Goal: Task Accomplishment & Management: Use online tool/utility

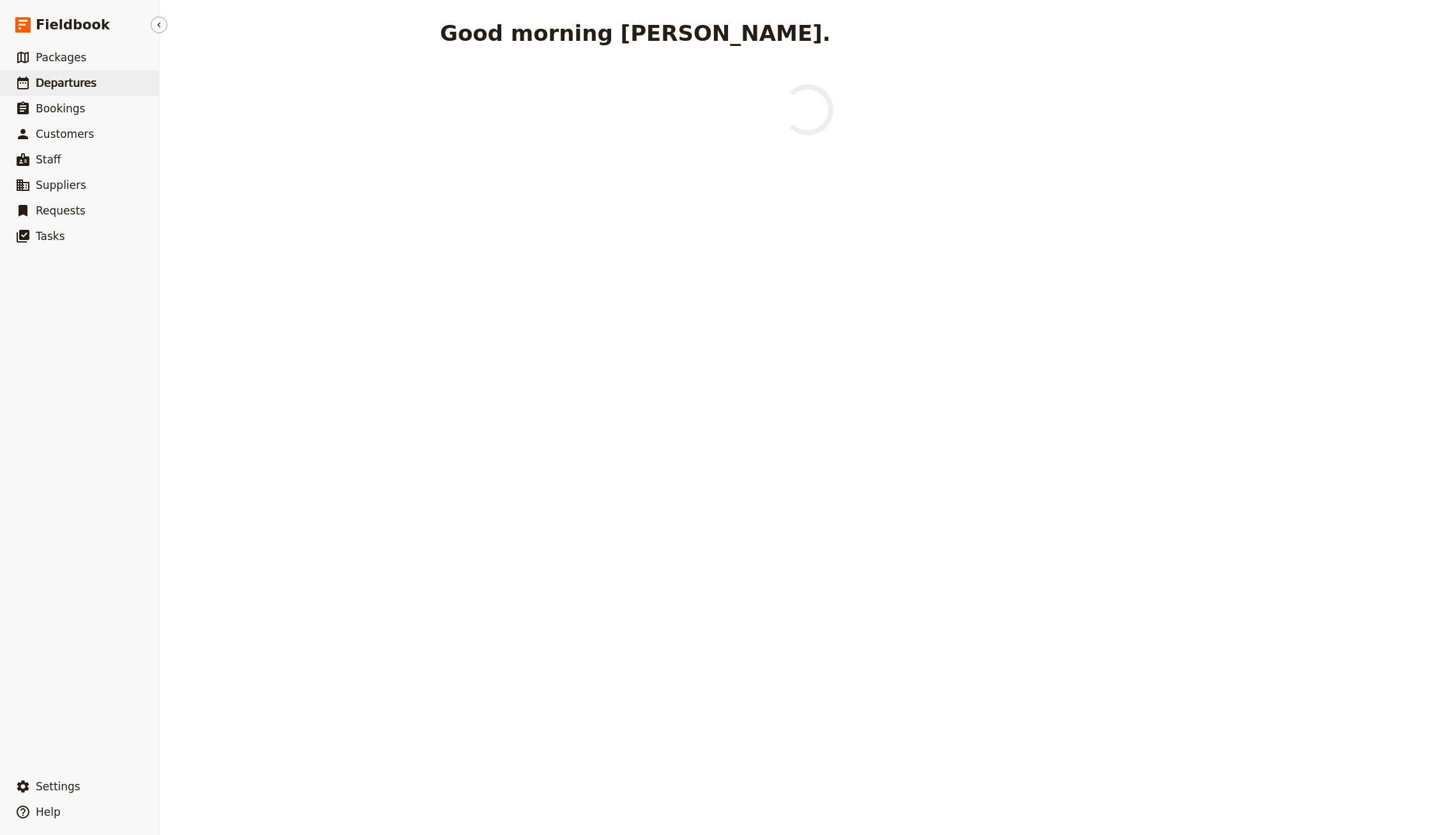
click at [93, 79] on link "​ Departures" at bounding box center [79, 83] width 159 height 25
select select "CREATED_AT"
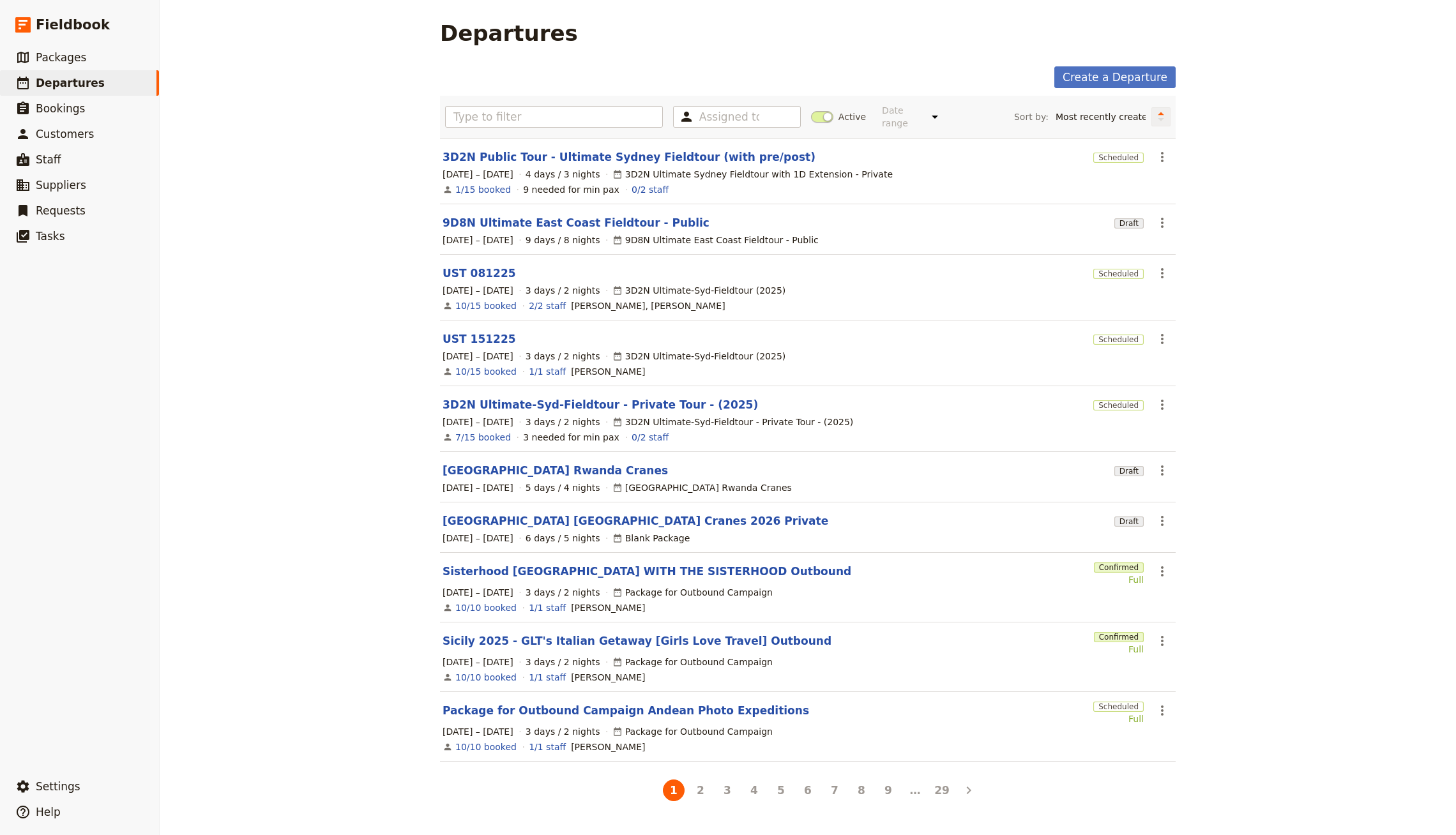
click at [1164, 115] on icon "Change sort direction" at bounding box center [1160, 117] width 7 height 12
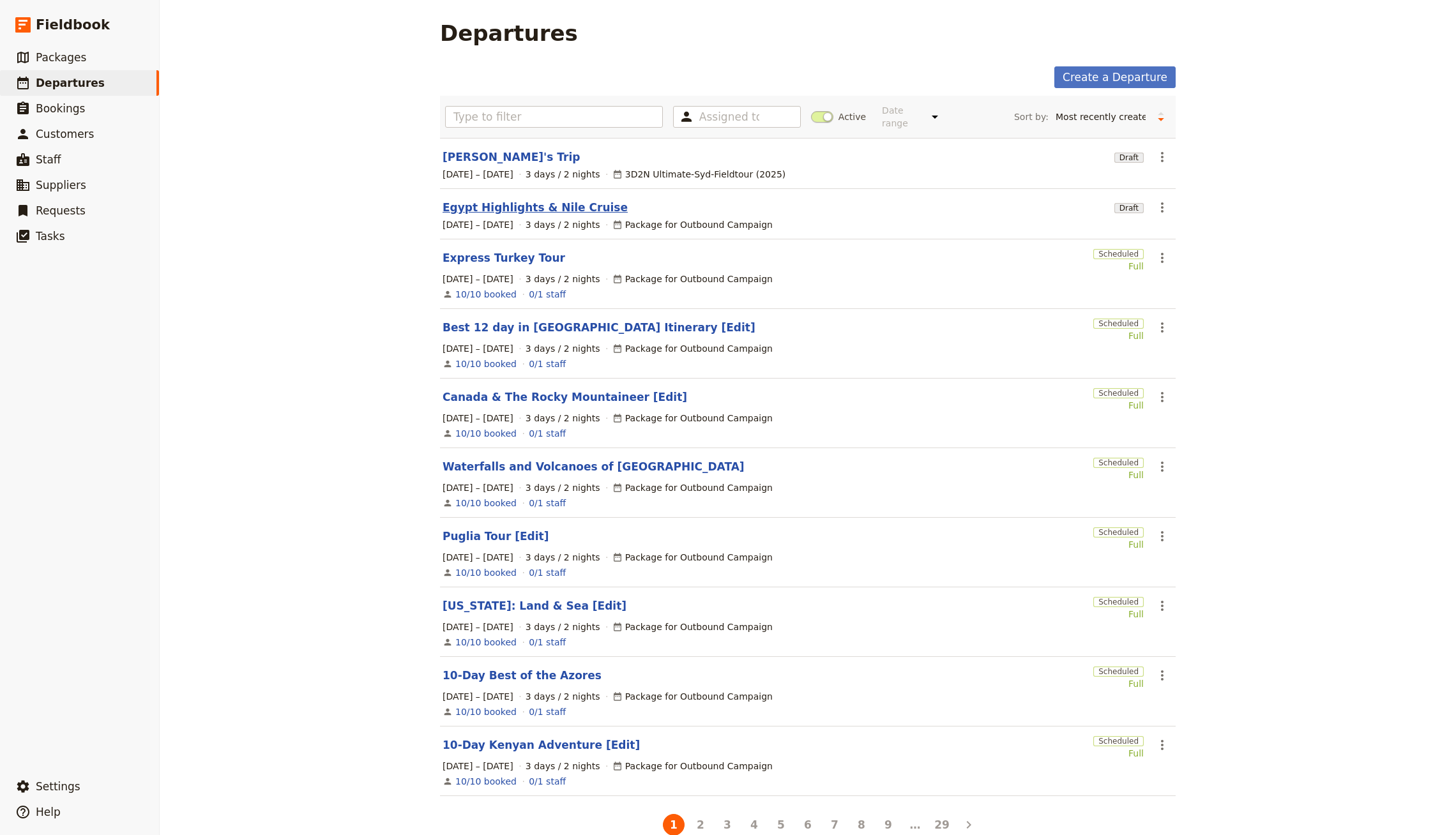
click at [534, 200] on link "Egypt Highlights & Nile Cruise" at bounding box center [535, 207] width 185 height 15
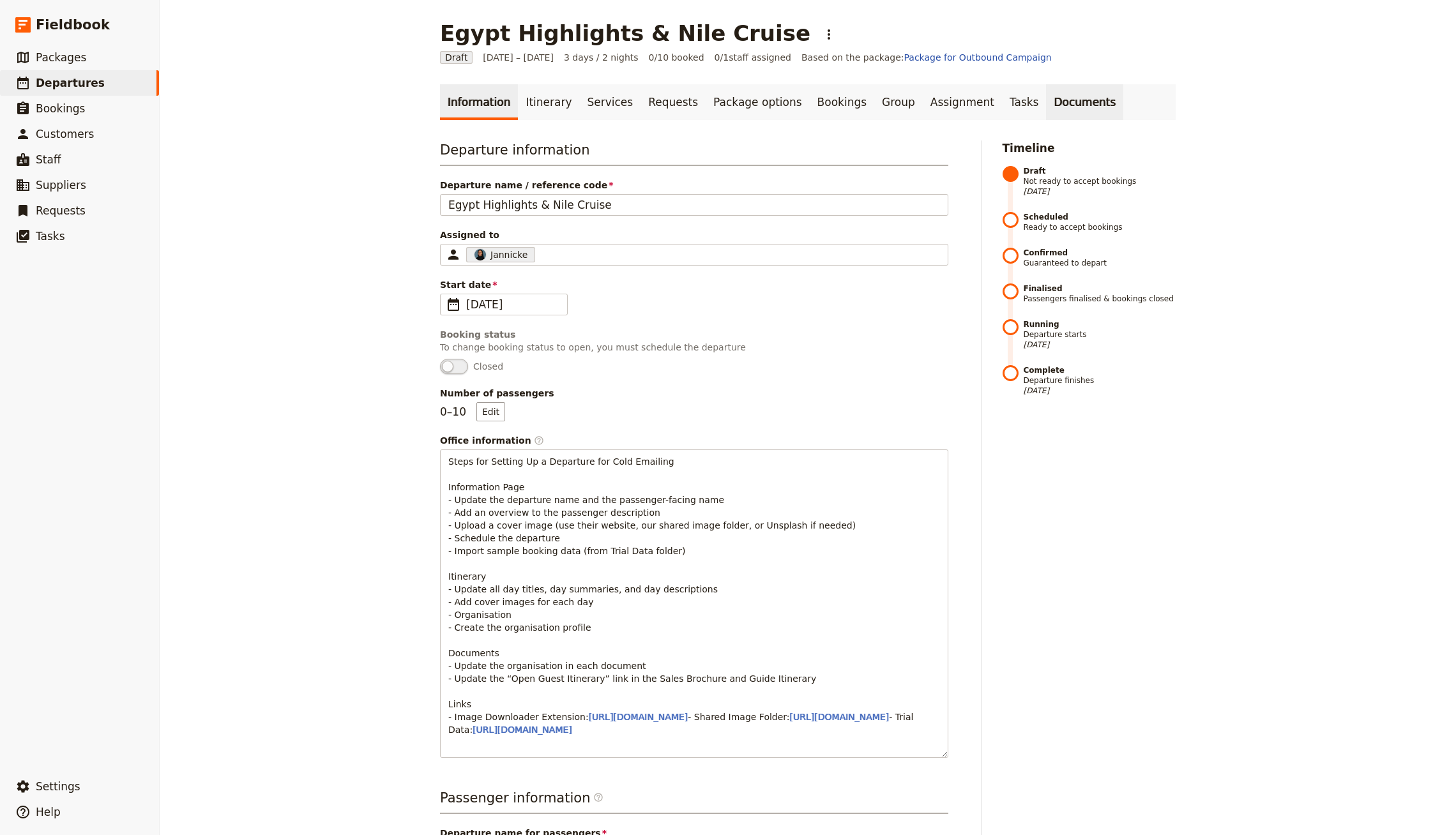
click at [1046, 95] on link "Documents" at bounding box center [1085, 102] width 77 height 36
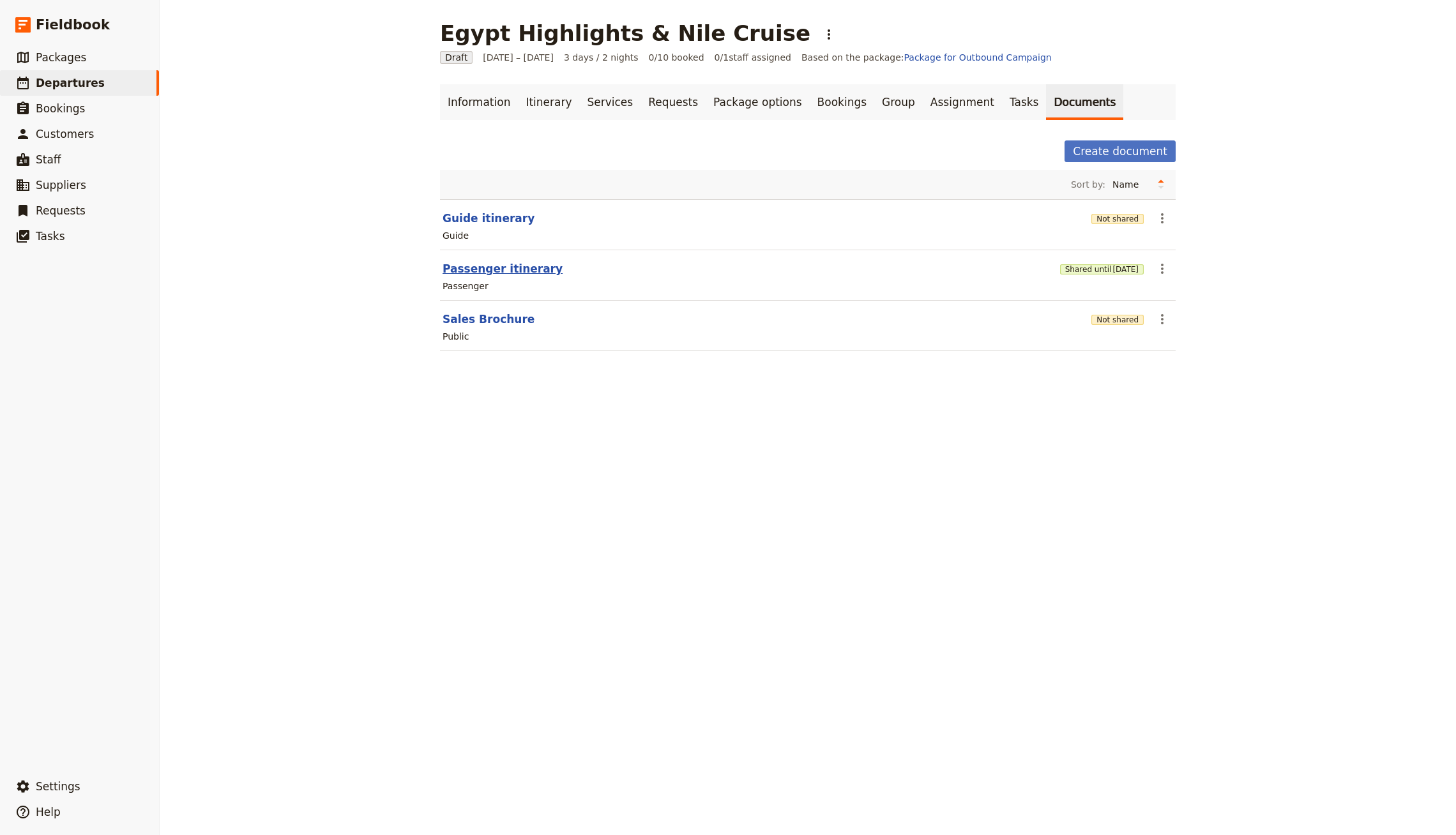
click at [498, 267] on button "Passenger itinerary" at bounding box center [502, 269] width 120 height 15
select select "PASSENGER"
select select "RUN_SHEET"
select select "LARGE"
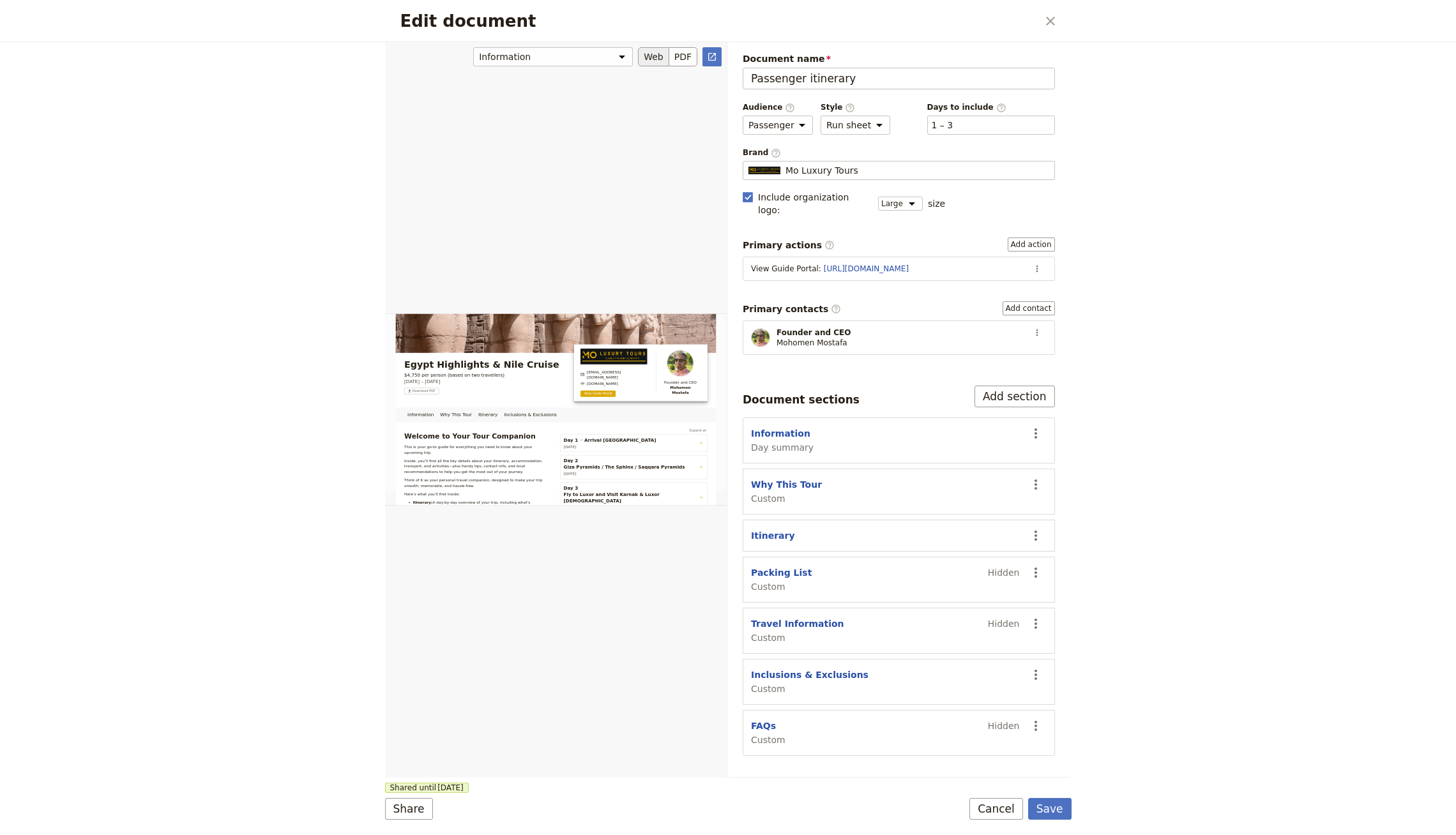
scroll to position [65, 0]
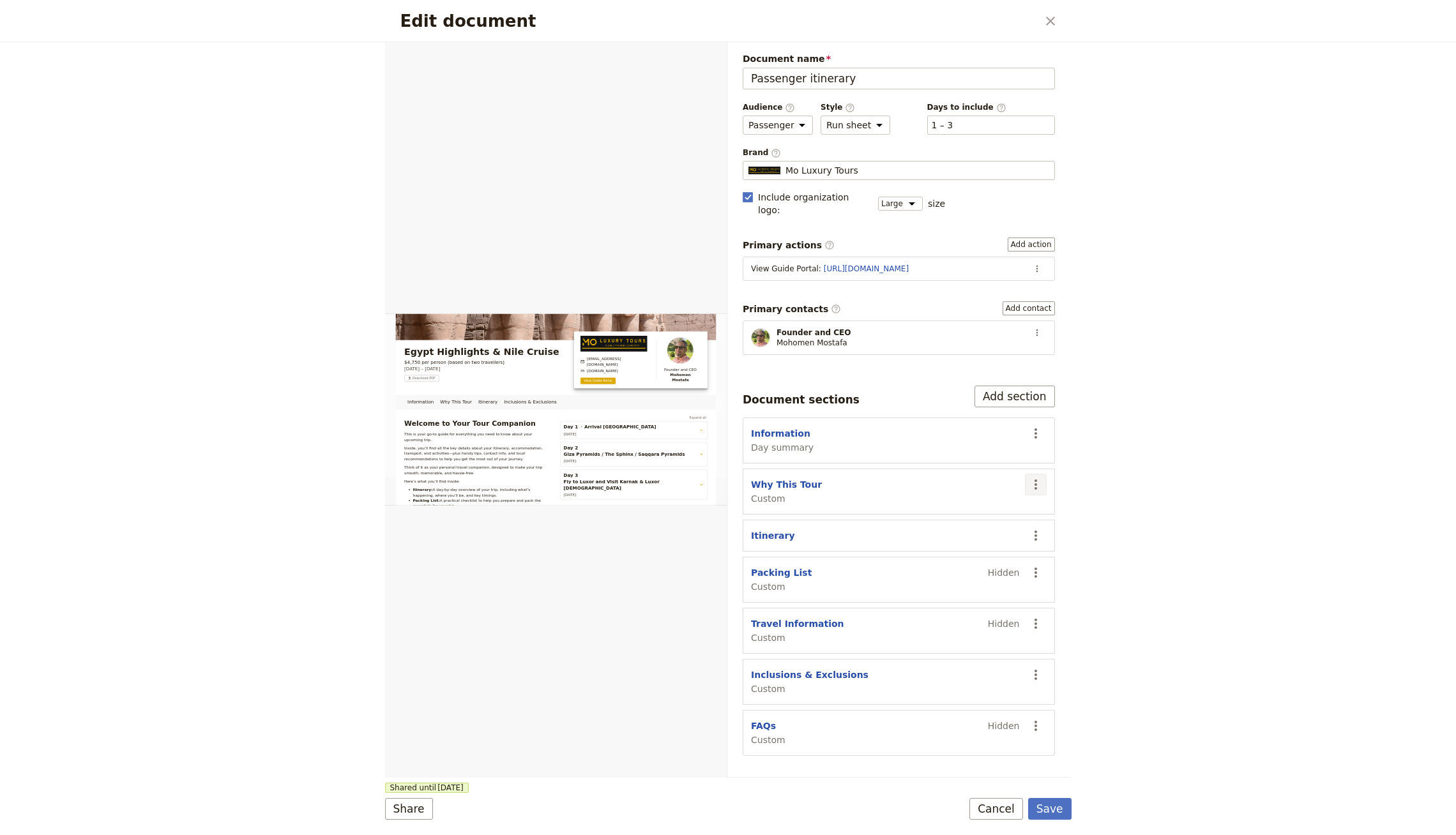
click at [1039, 477] on icon "Actions" at bounding box center [1036, 484] width 15 height 15
click at [1122, 504] on div "Edit document ​ Information Why This Tour Itinerary Inclusions & Exclusions Web…" at bounding box center [728, 417] width 1456 height 835
click at [1044, 17] on icon "Close dialog" at bounding box center [1050, 21] width 15 height 15
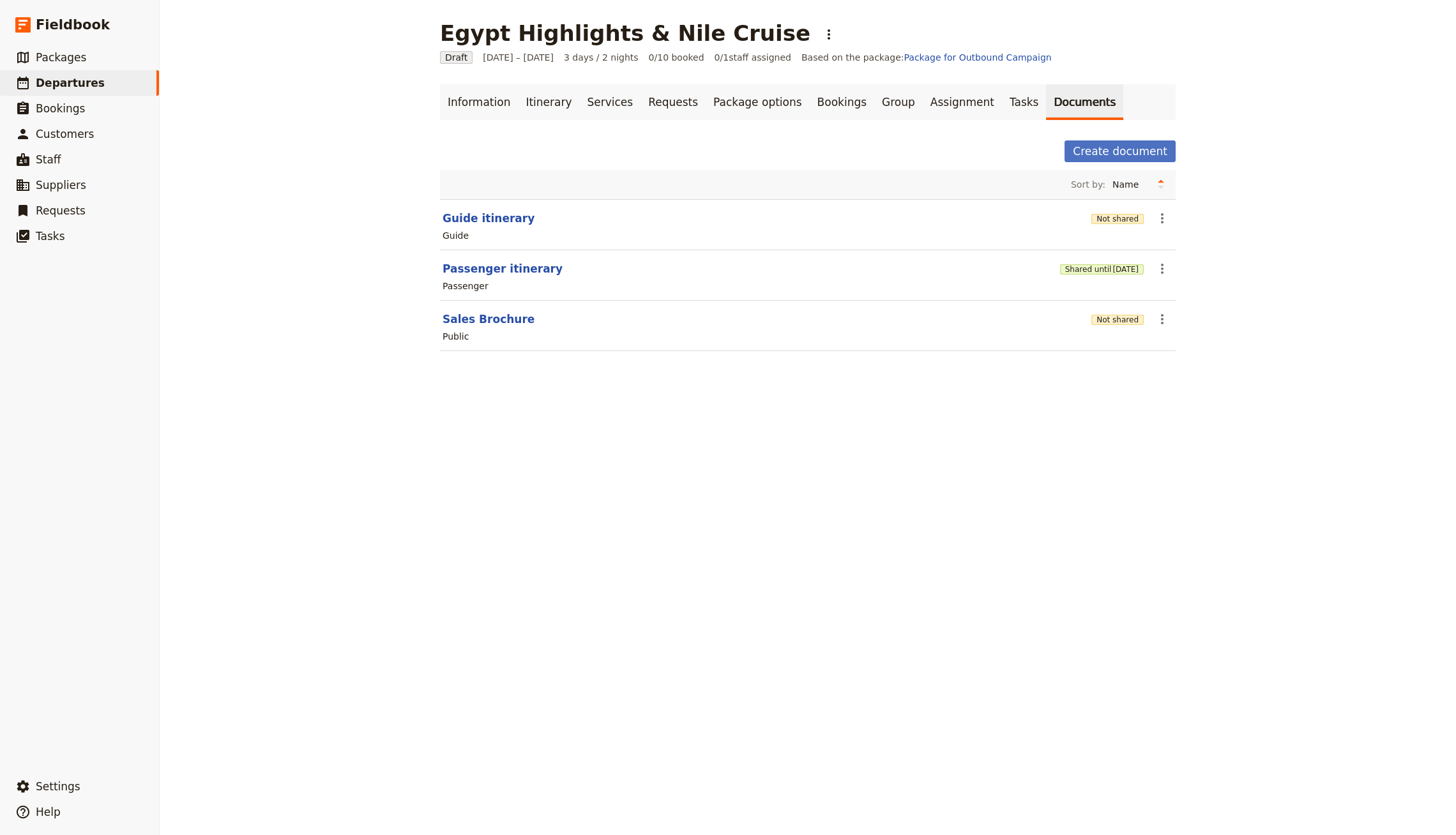
click at [764, 43] on div "Egypt Highlights & Nile Cruise ​" at bounding box center [808, 33] width 736 height 25
click at [818, 40] on button "​" at bounding box center [829, 34] width 22 height 22
click at [786, 62] on span "Clone this departure" at bounding box center [795, 62] width 91 height 13
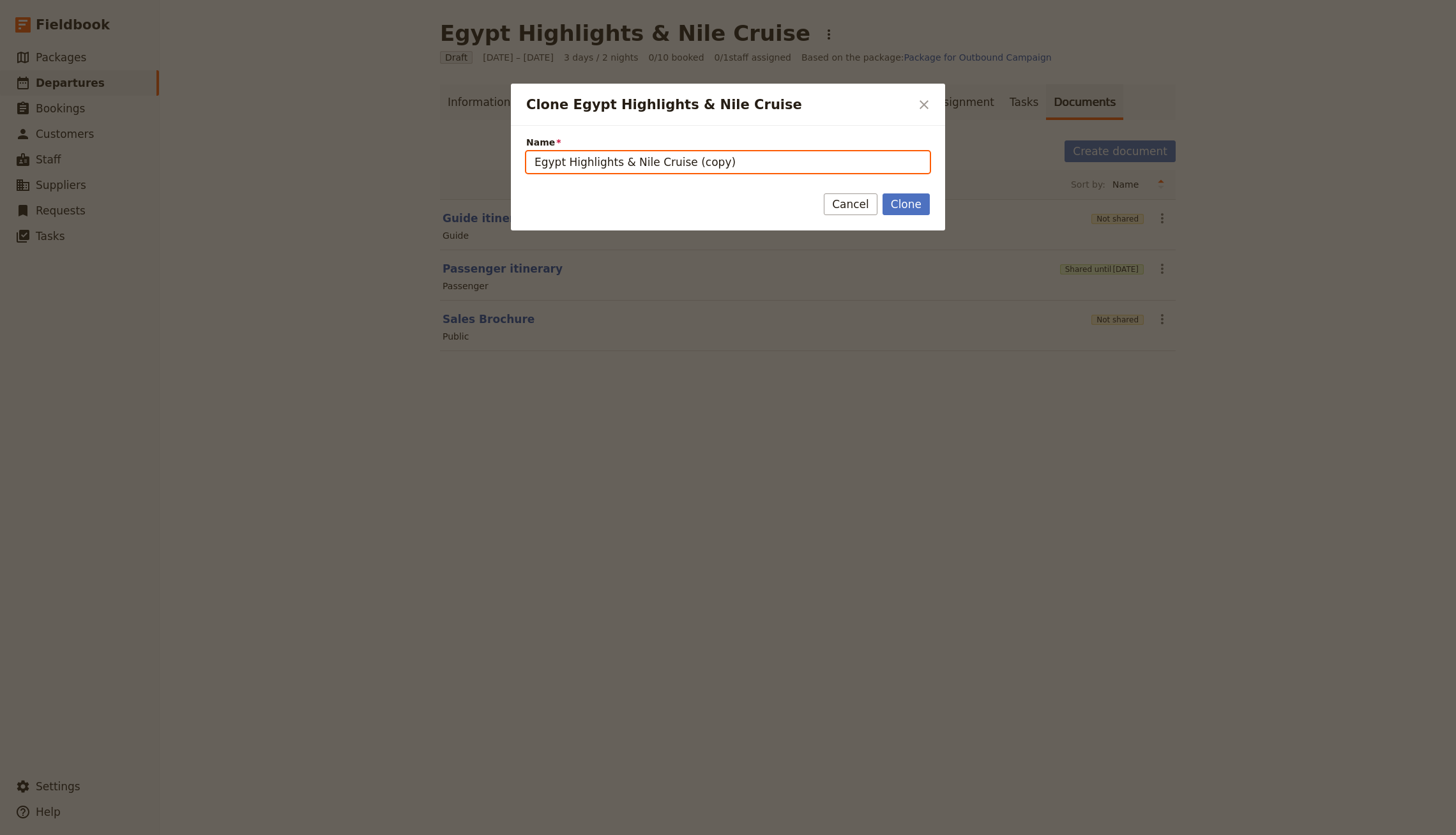
drag, startPoint x: 680, startPoint y: 166, endPoint x: 742, endPoint y: 166, distance: 62.0
click at [742, 166] on input "Egypt Highlights & Nile Cruise (copy)" at bounding box center [728, 162] width 404 height 22
type input "Egypt Highlights & Nile Cruise [Digital Tour Companion Example]"
click at [882, 193] on button "Clone" at bounding box center [906, 204] width 47 height 22
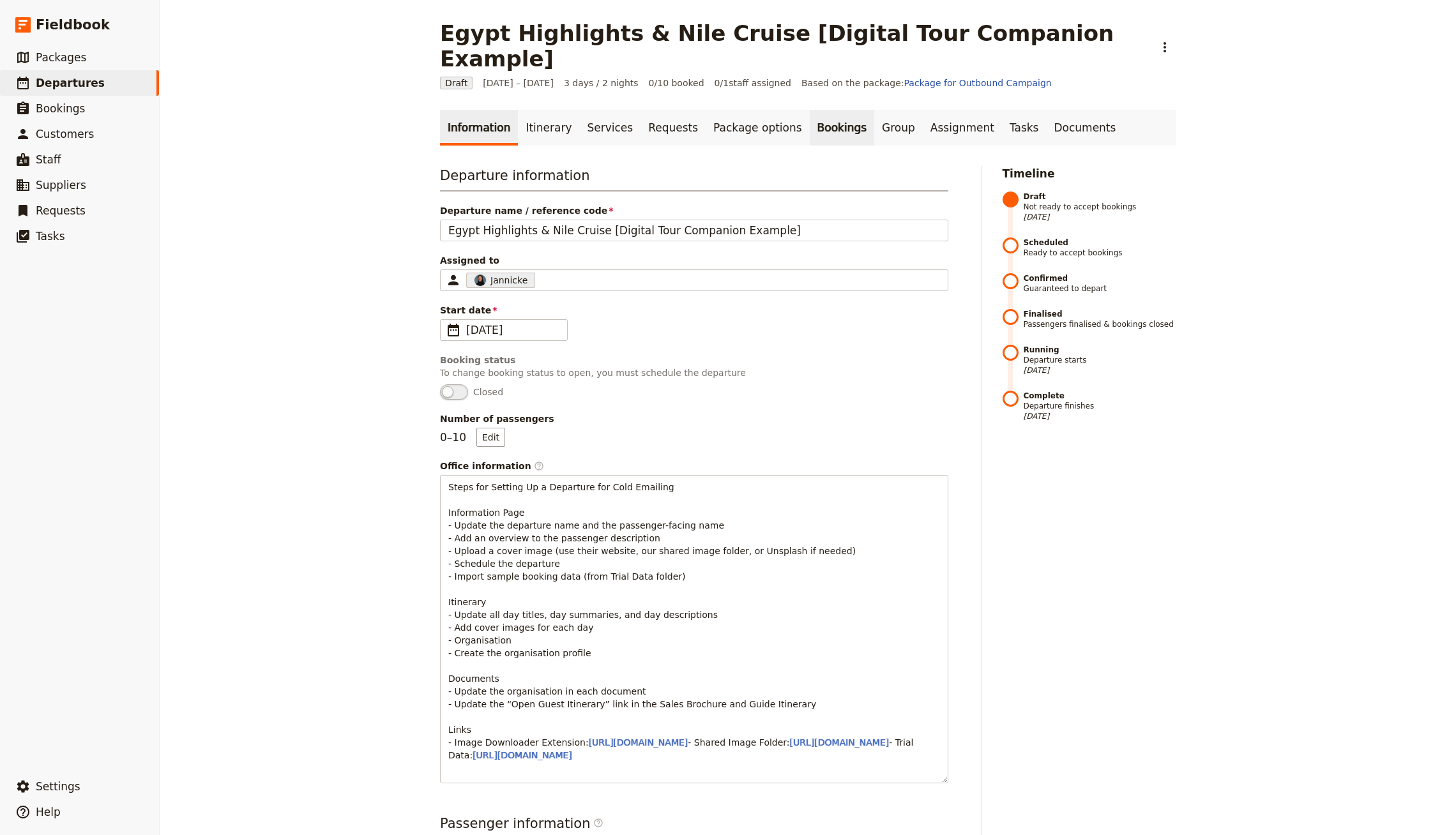
click at [810, 114] on link "Bookings" at bounding box center [842, 128] width 65 height 36
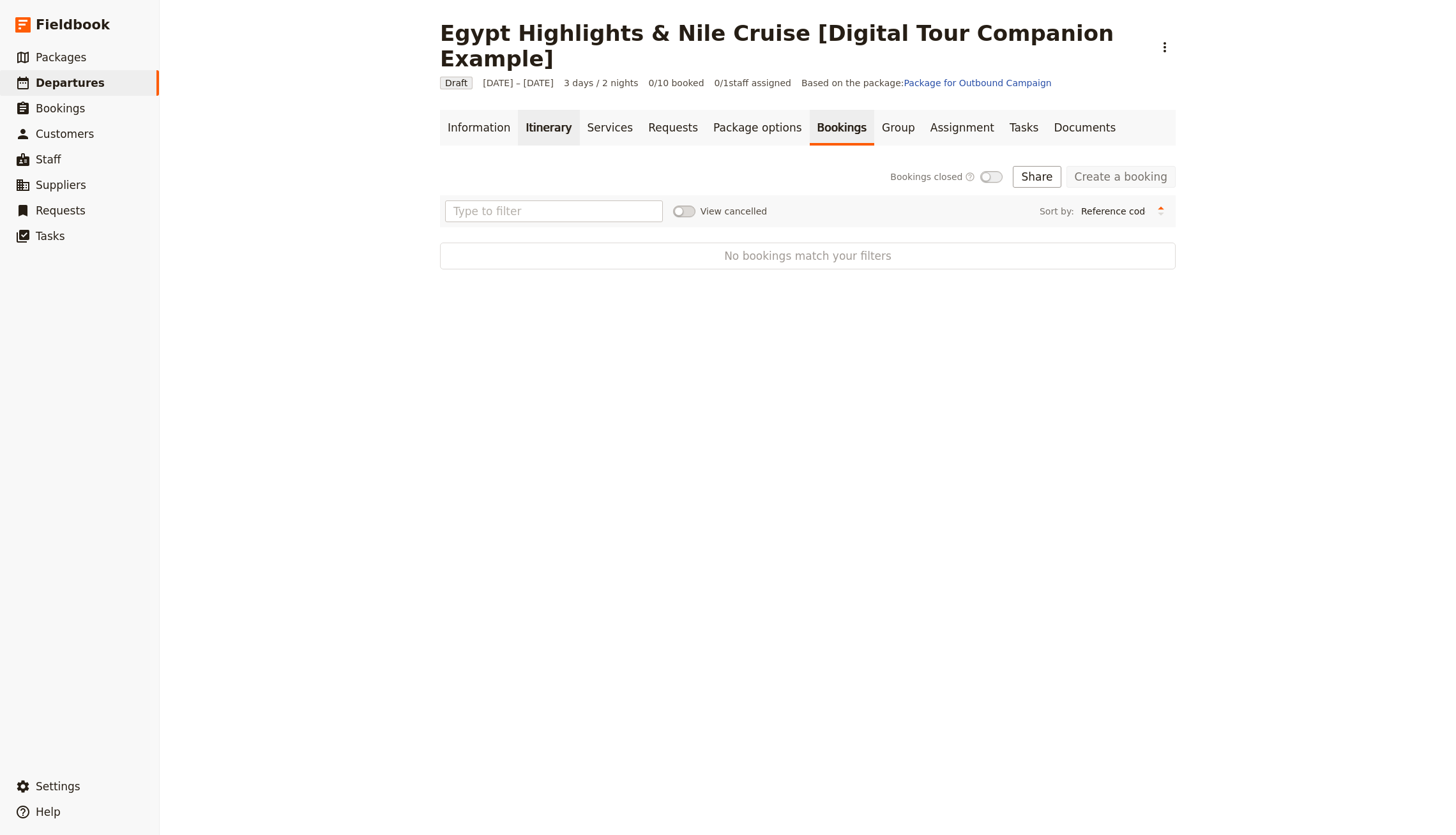
click at [520, 110] on link "Itinerary" at bounding box center [548, 128] width 61 height 36
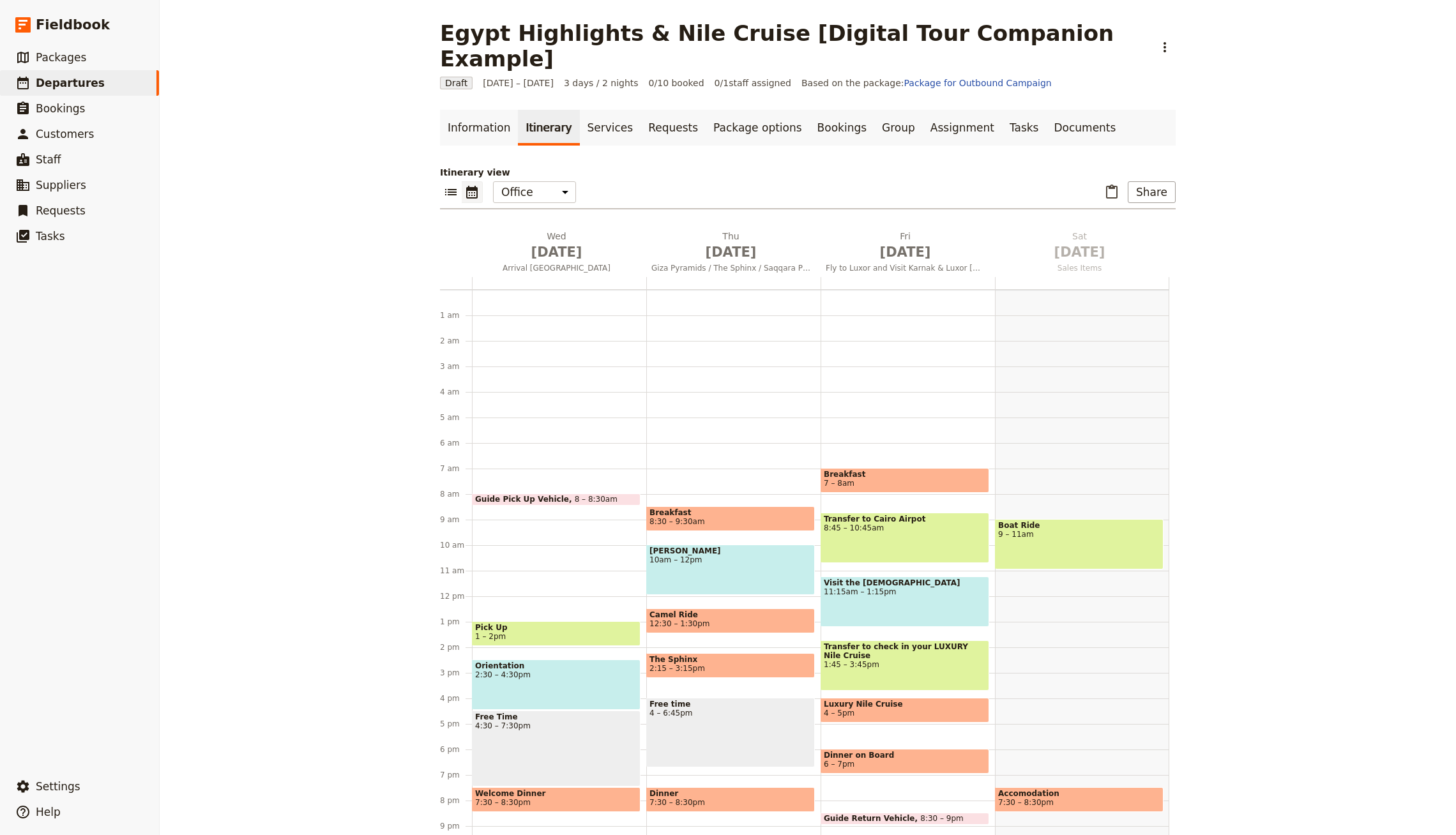
scroll to position [61, 0]
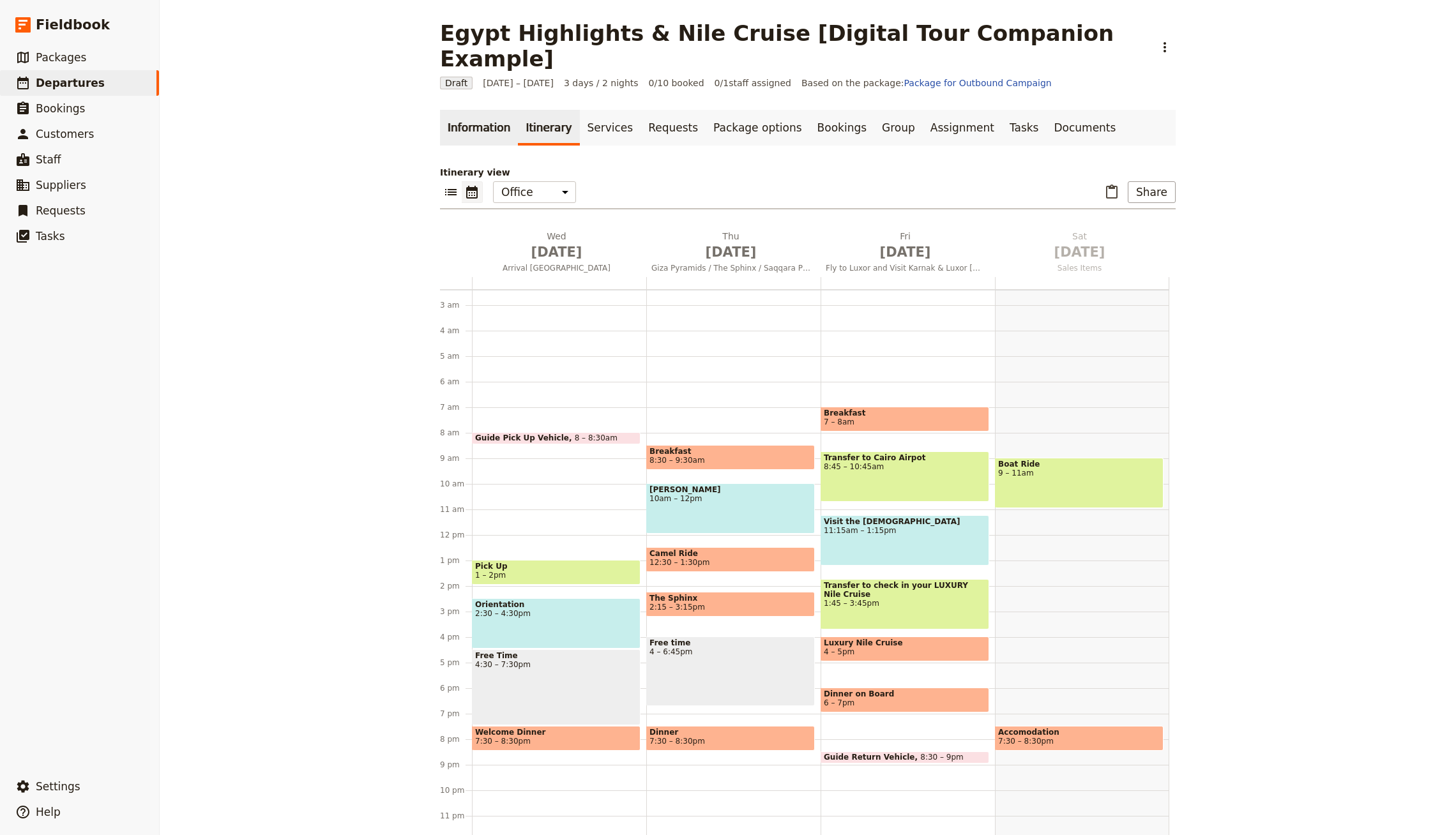
click at [476, 110] on link "Information" at bounding box center [478, 128] width 78 height 36
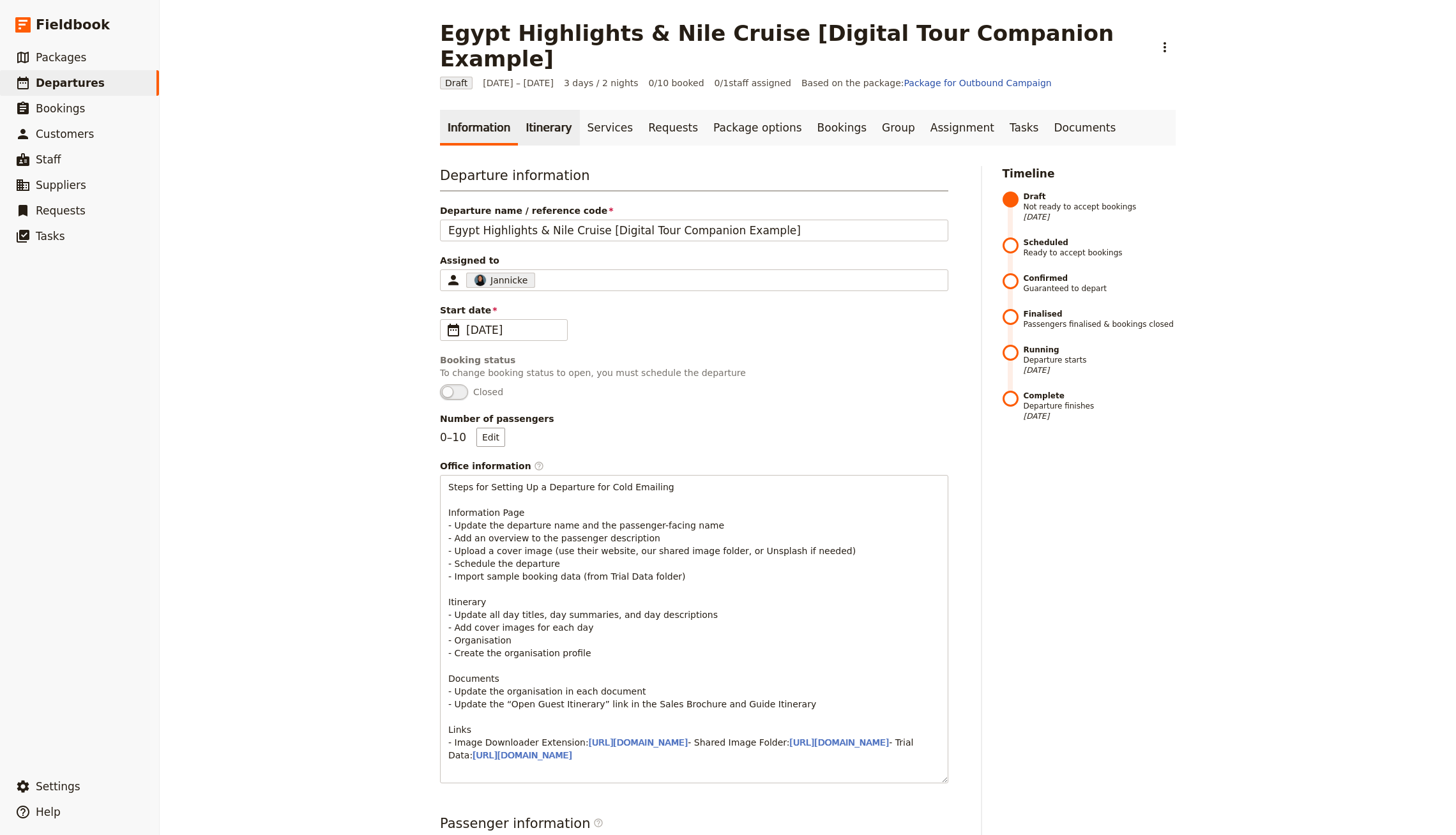
click at [544, 114] on link "Itinerary" at bounding box center [548, 128] width 61 height 36
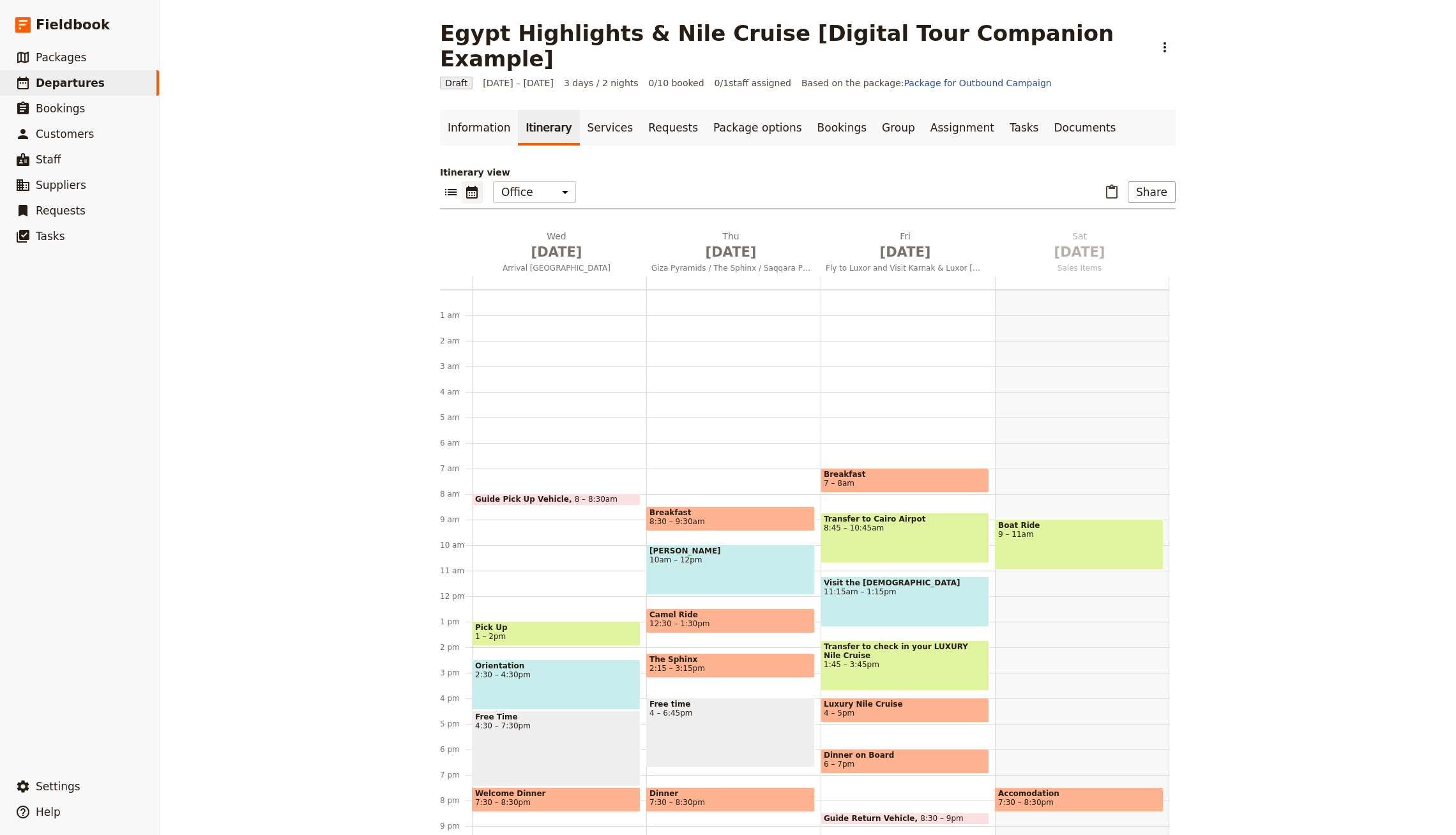
scroll to position [61, 0]
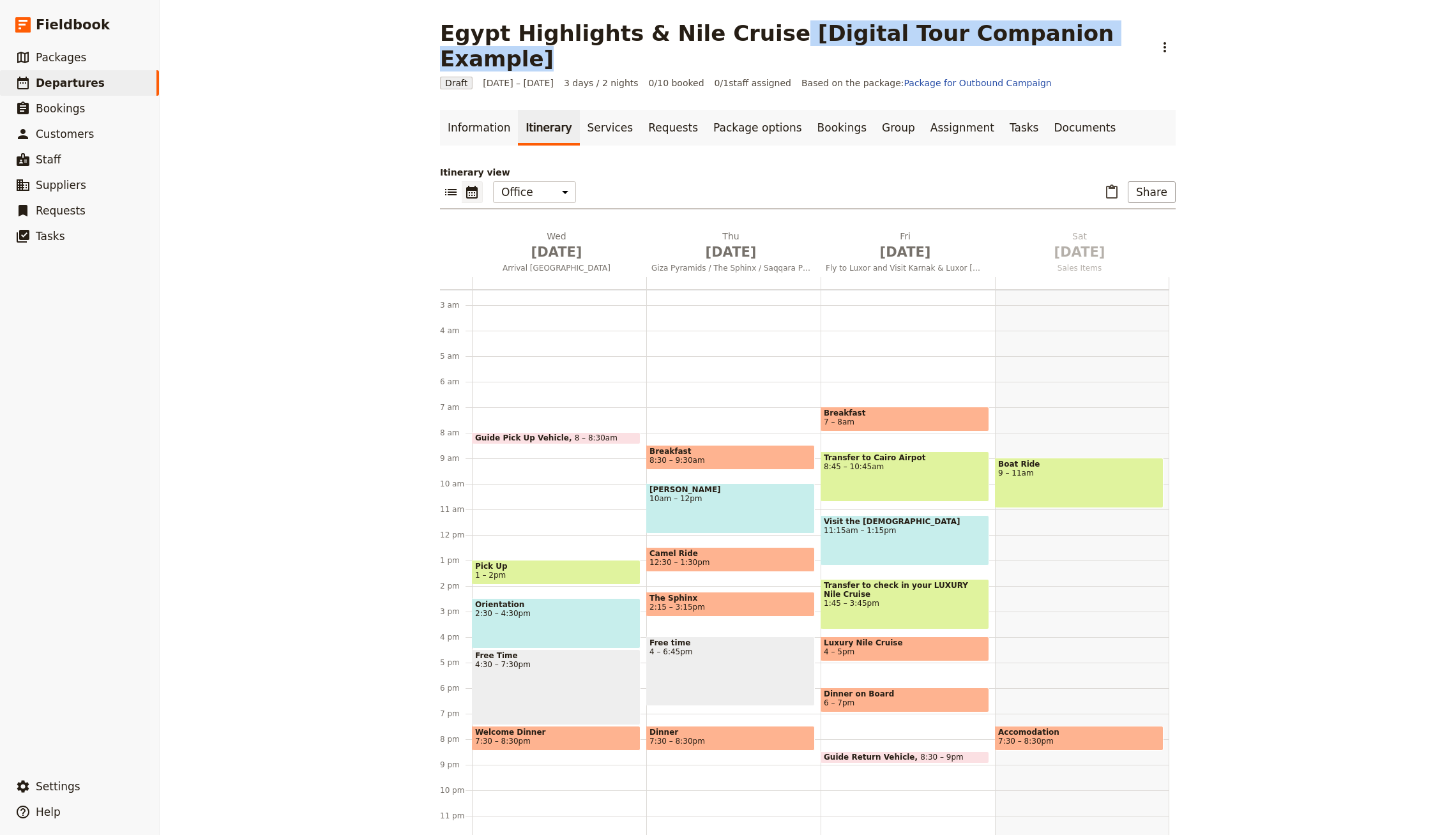
drag, startPoint x: 735, startPoint y: 33, endPoint x: 1075, endPoint y: 31, distance: 340.0
click at [1074, 35] on div "Egypt Highlights & Nile Cruise [Digital Tour Companion Example] ​" at bounding box center [808, 46] width 736 height 51
copy h1 "[Digital Tour Companion Example]"
click at [1046, 110] on link "Documents" at bounding box center [1085, 128] width 77 height 36
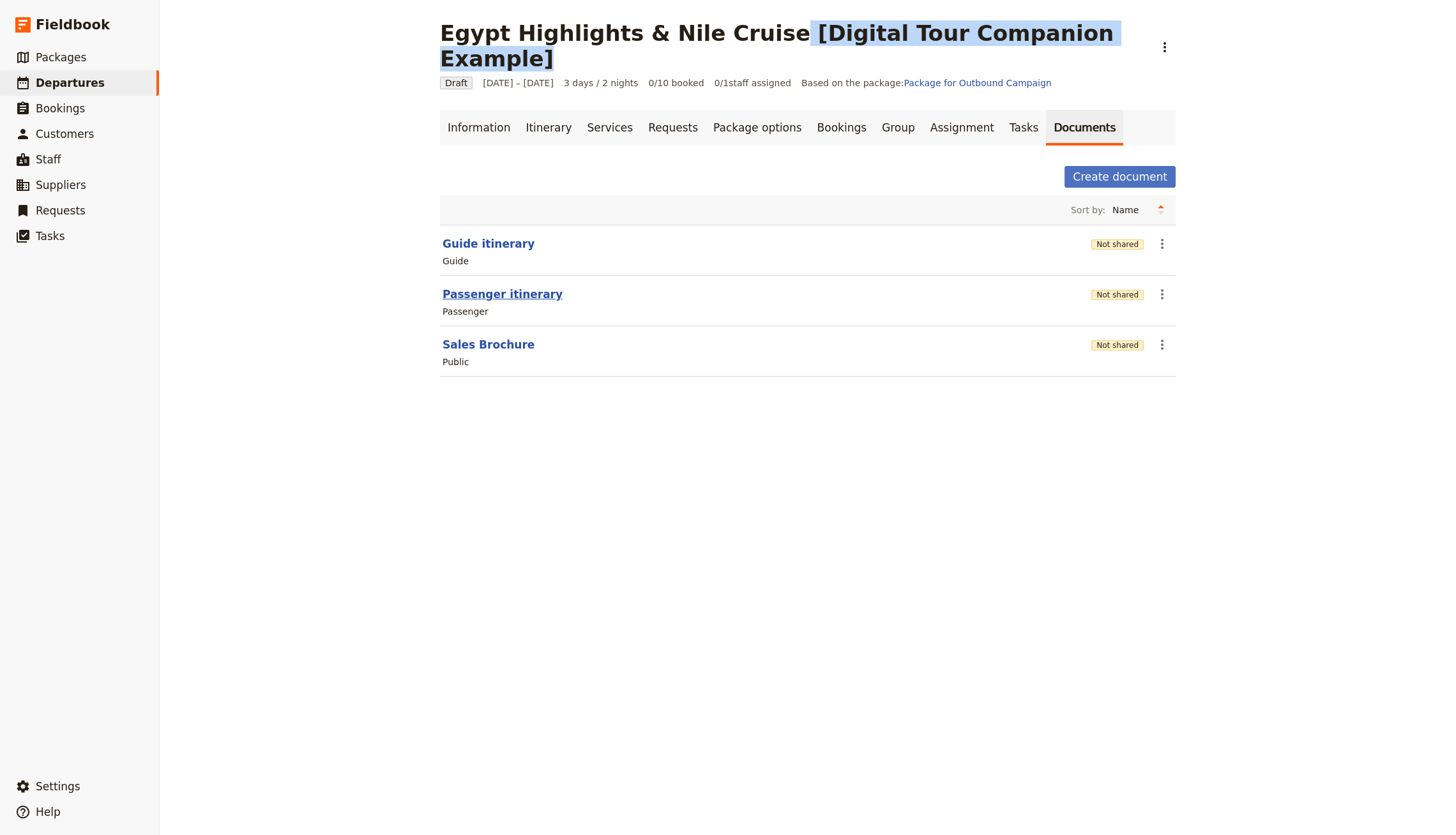
click at [512, 287] on button "Passenger itinerary" at bounding box center [502, 294] width 120 height 15
select select "PASSENGER"
select select "RUN_SHEET"
select select "LARGE"
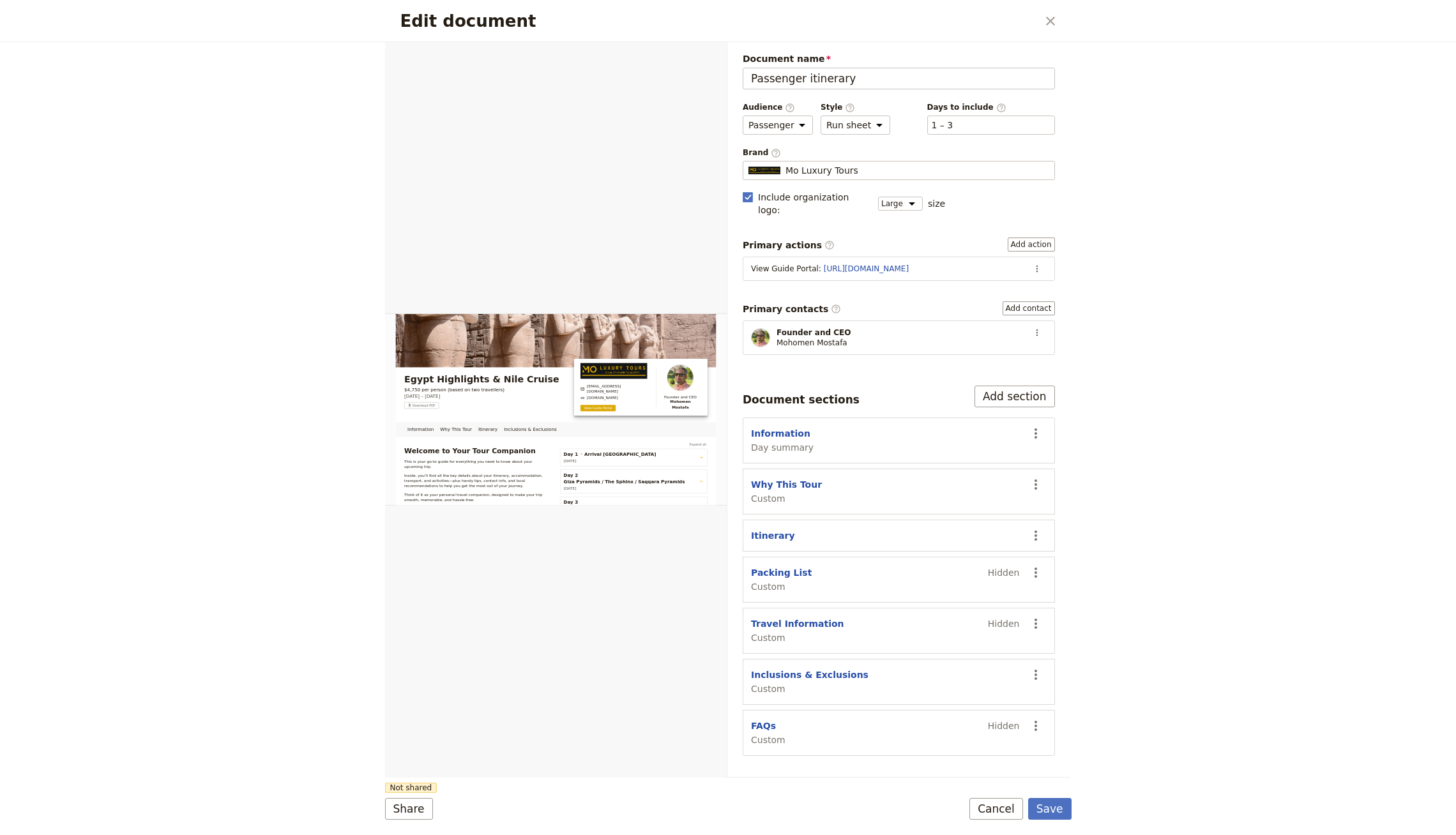
click at [785, 492] on span "Custom" at bounding box center [786, 498] width 71 height 13
click at [786, 478] on div "Why This Tour Custom" at bounding box center [786, 492] width 71 height 27
click at [787, 478] on button "Why This Tour" at bounding box center [786, 484] width 71 height 13
select select "CUSTOM"
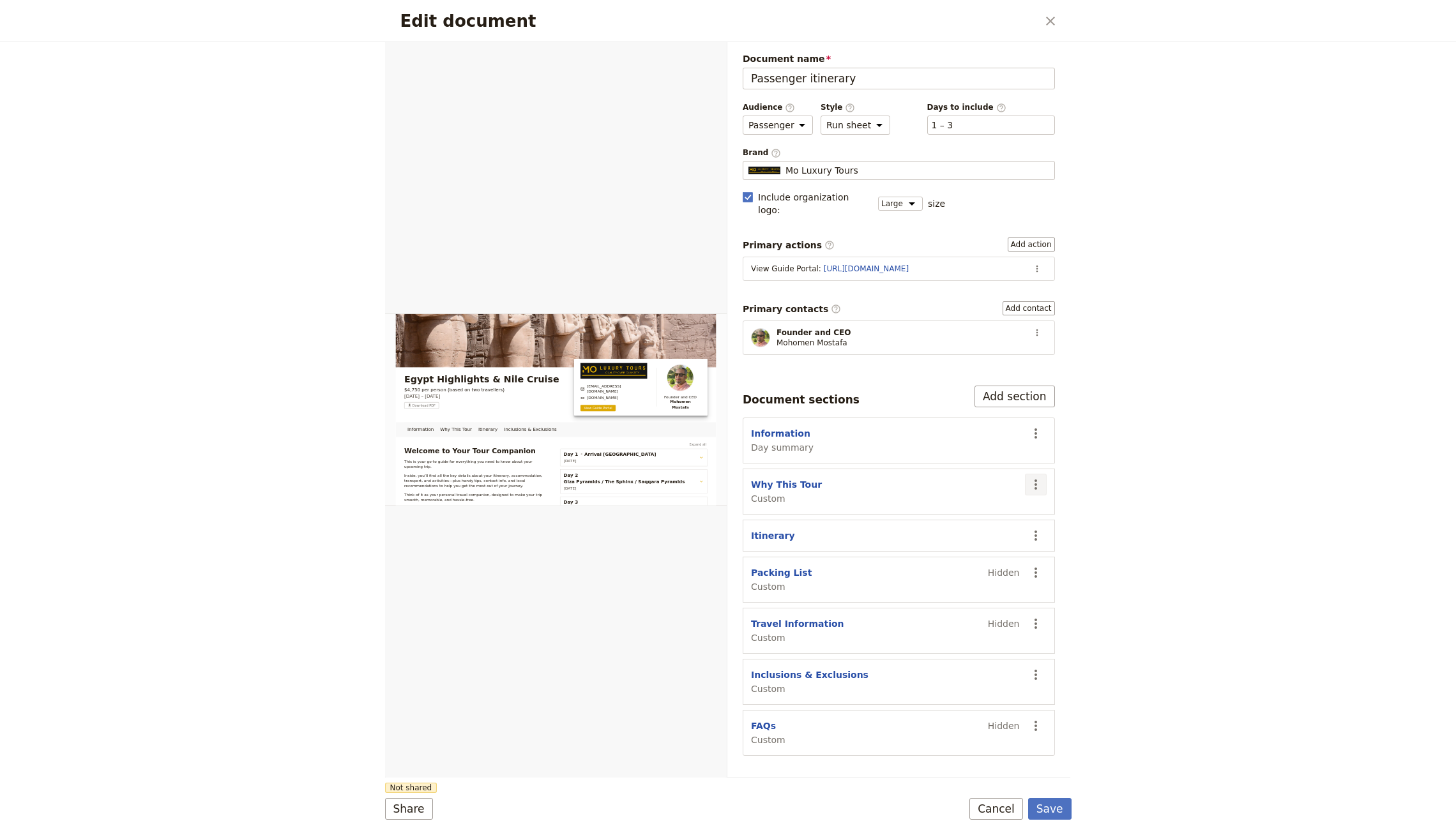
click at [1046, 474] on button "​" at bounding box center [1036, 484] width 22 height 22
click at [981, 516] on span "Remove section" at bounding box center [970, 512] width 71 height 13
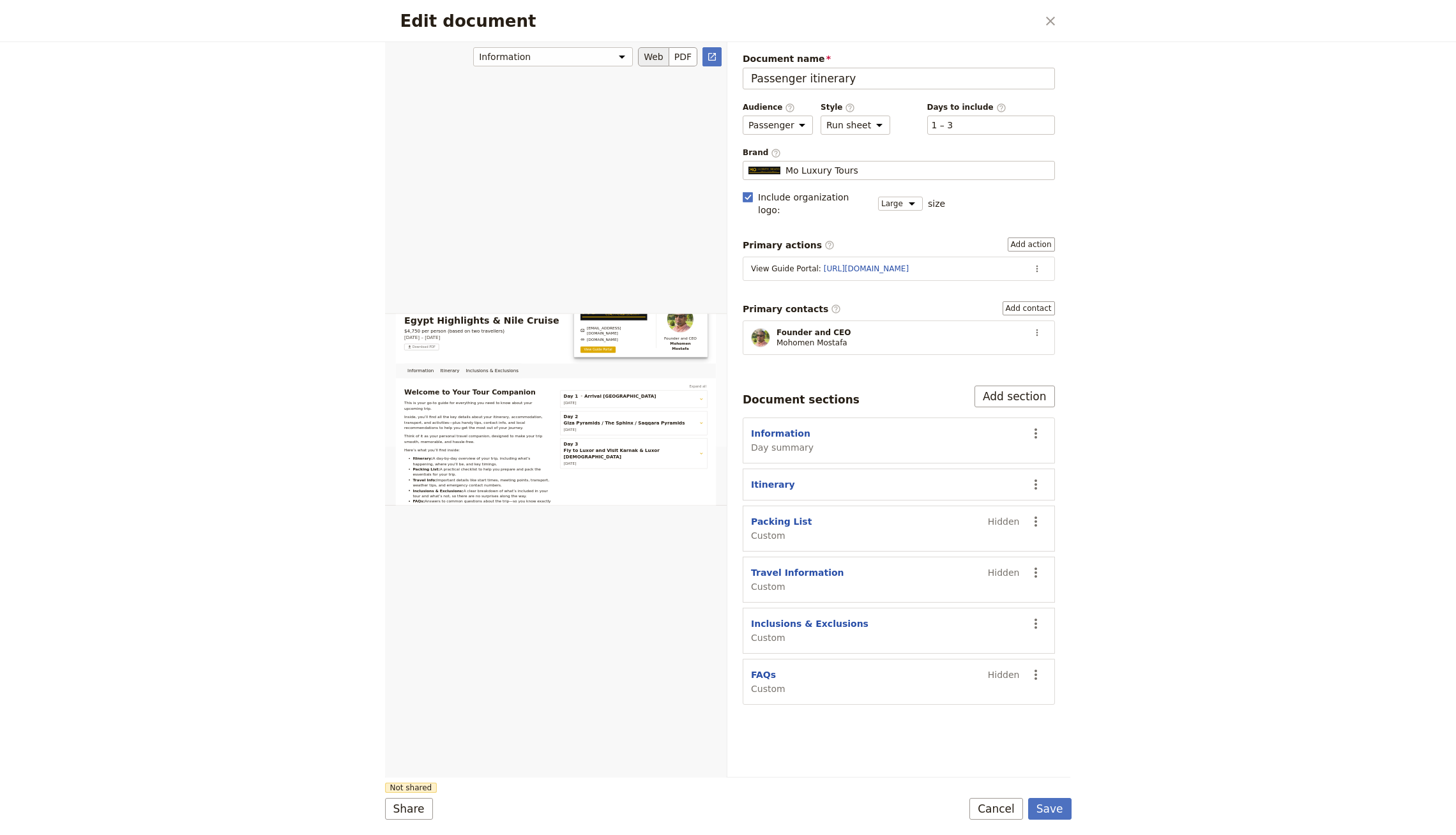
scroll to position [114, 0]
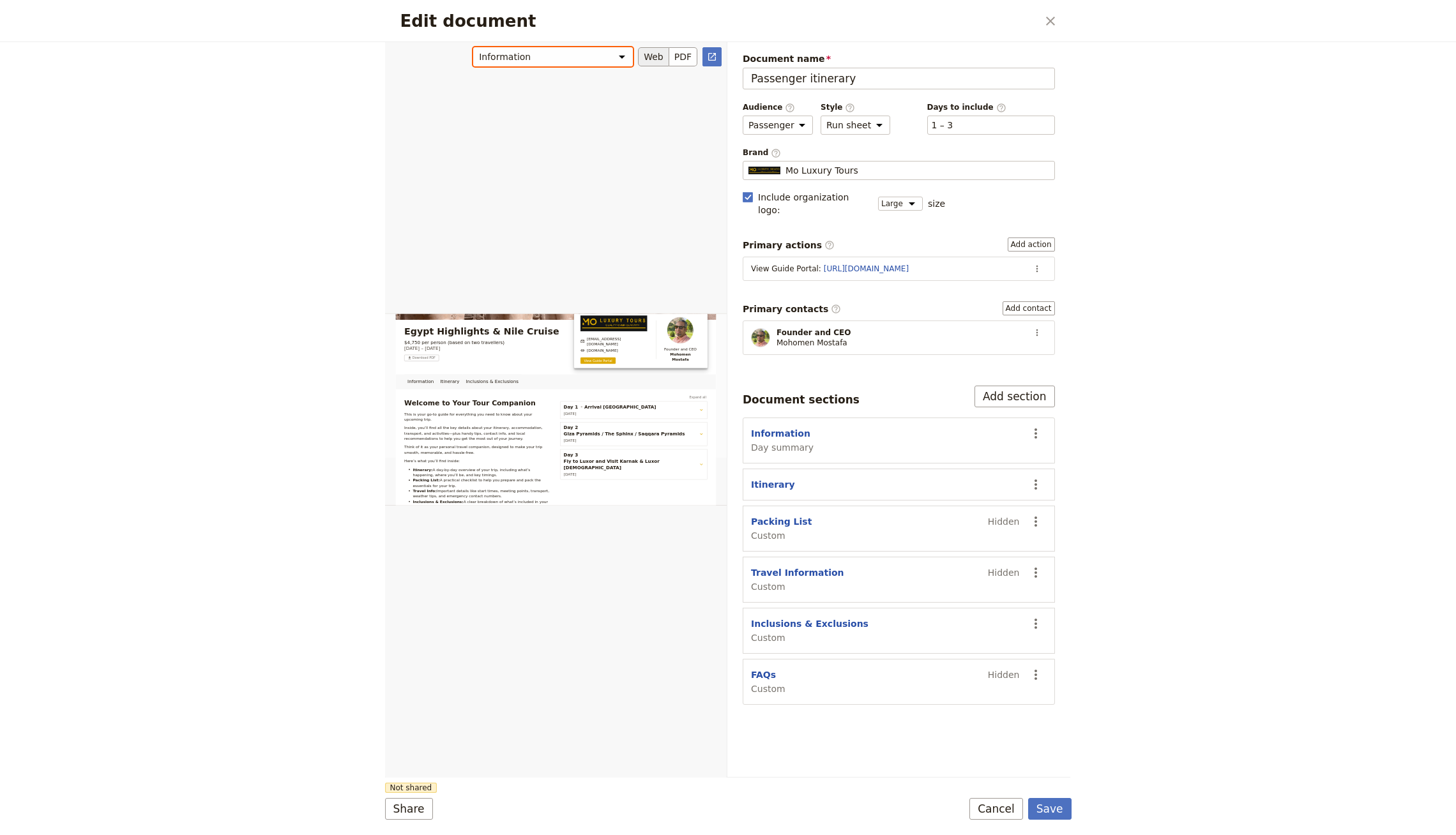
click at [586, 63] on select "Information Itinerary Inclusions & Exclusions" at bounding box center [553, 57] width 160 height 19
click at [475, 47] on select "Information Itinerary Inclusions & Exclusions" at bounding box center [553, 57] width 160 height 19
click at [576, 59] on select "Information Itinerary Inclusions & Exclusions" at bounding box center [553, 57] width 160 height 19
select select "68cb0f0ef48f0e1feccb55a8"
click at [475, 47] on select "Information Itinerary Inclusions & Exclusions" at bounding box center [553, 57] width 160 height 19
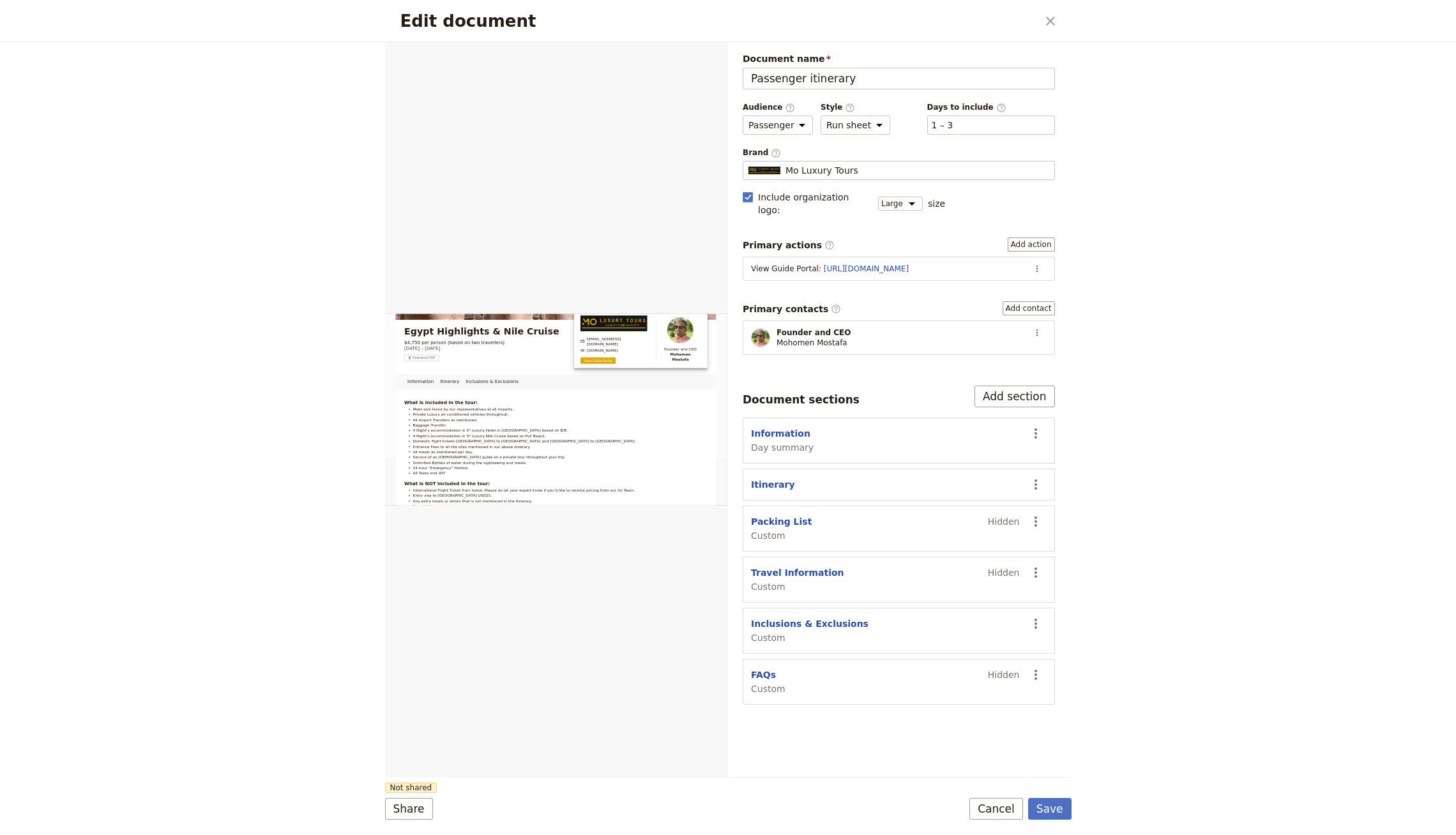
click at [1066, 585] on div "Document name Passenger itinerary Preview Audience ​ Public Passenger Guide Sty…" at bounding box center [898, 409] width 343 height 735
click at [1036, 667] on icon "Actions" at bounding box center [1036, 674] width 15 height 15
click at [985, 742] on span "Show section" at bounding box center [964, 746] width 59 height 13
click at [1046, 808] on button "Save" at bounding box center [1050, 809] width 43 height 22
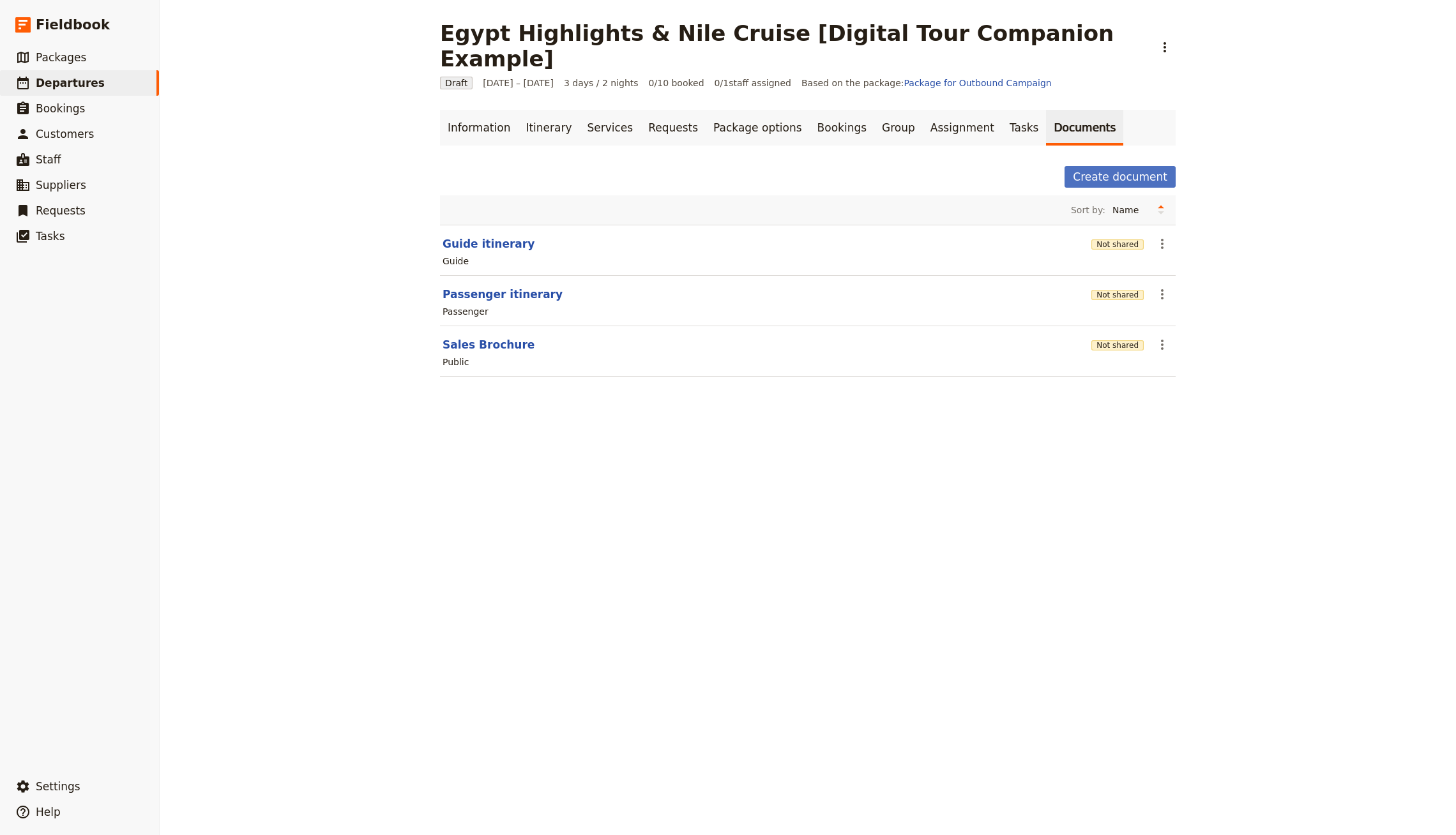
click at [910, 166] on div "Create document" at bounding box center [808, 177] width 736 height 22
